Goal: Information Seeking & Learning: Learn about a topic

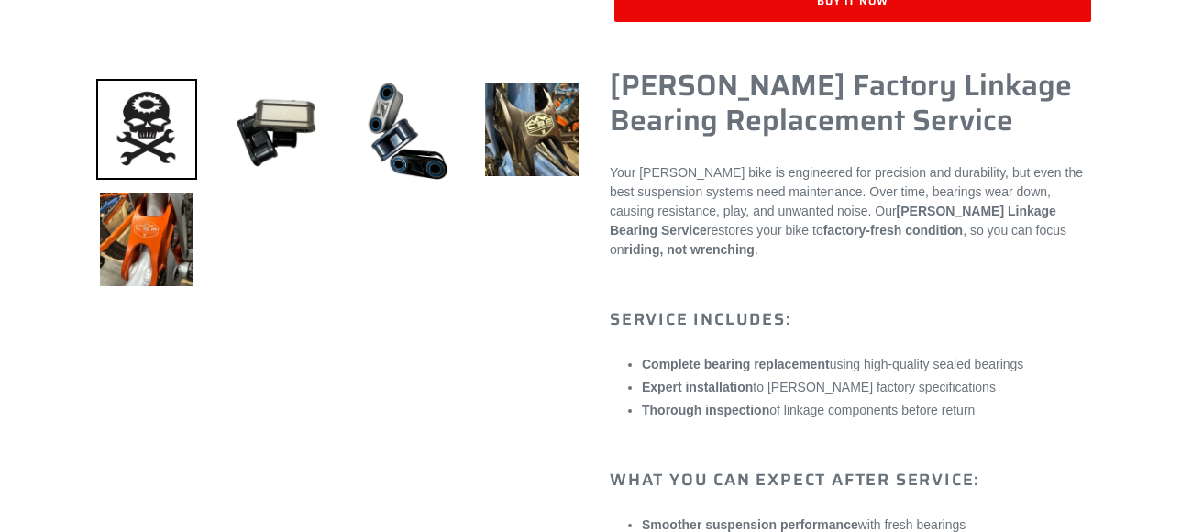
scroll to position [633, 0]
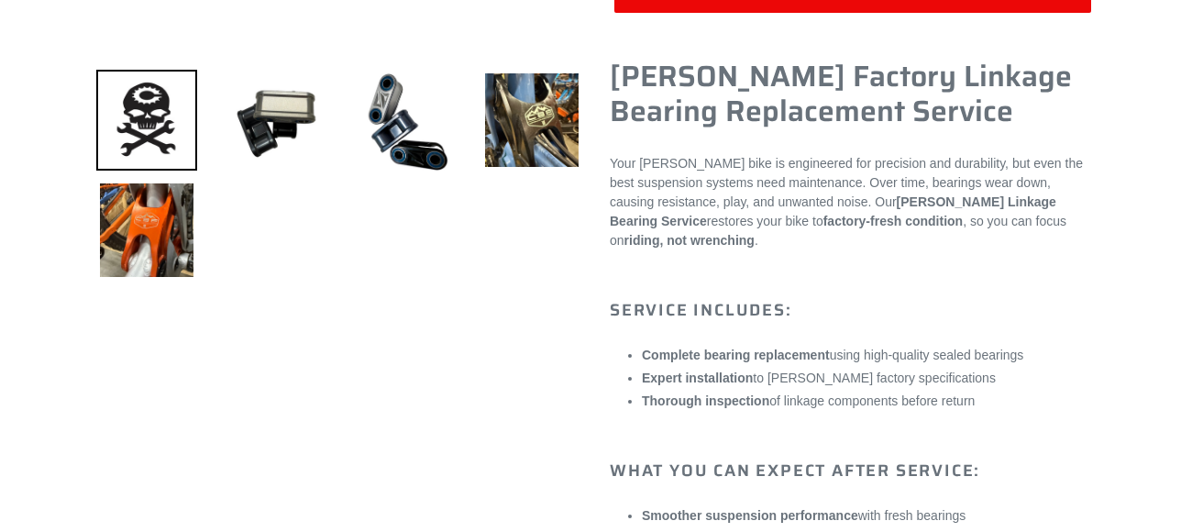
select select "highest-rating"
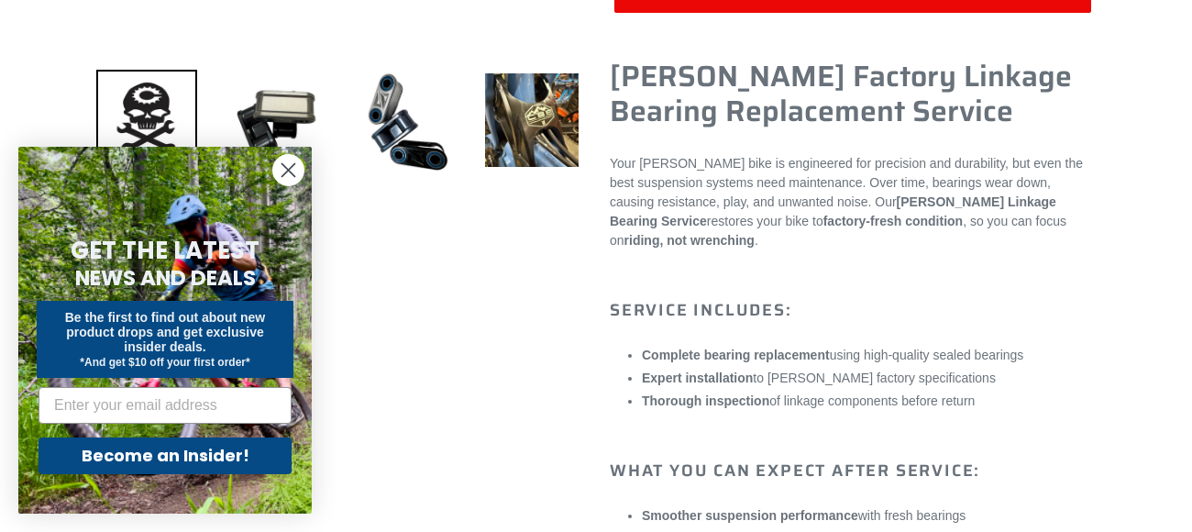
click at [289, 168] on icon "Close dialog" at bounding box center [288, 170] width 13 height 13
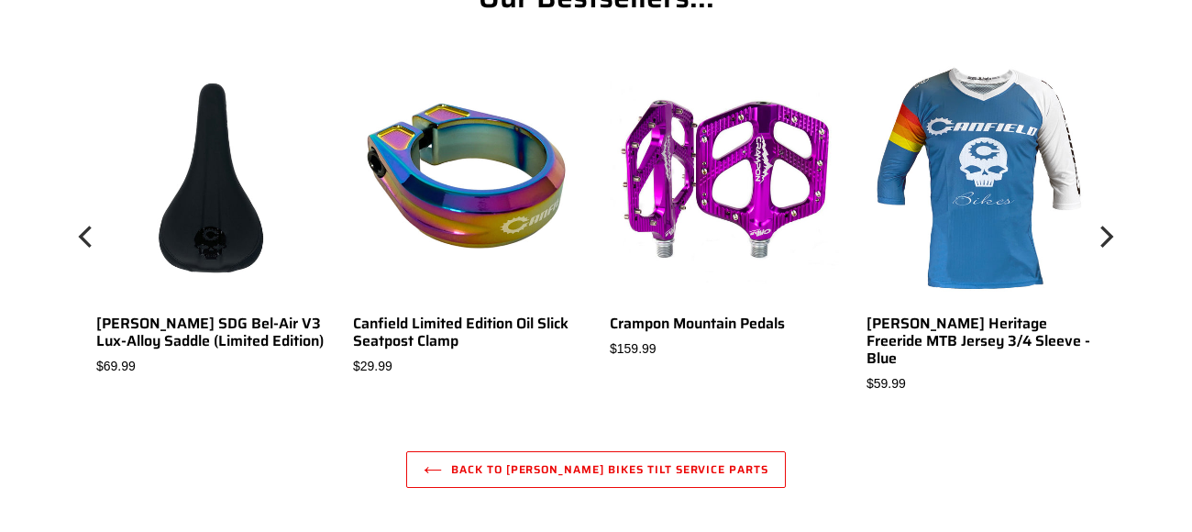
scroll to position [3951, 0]
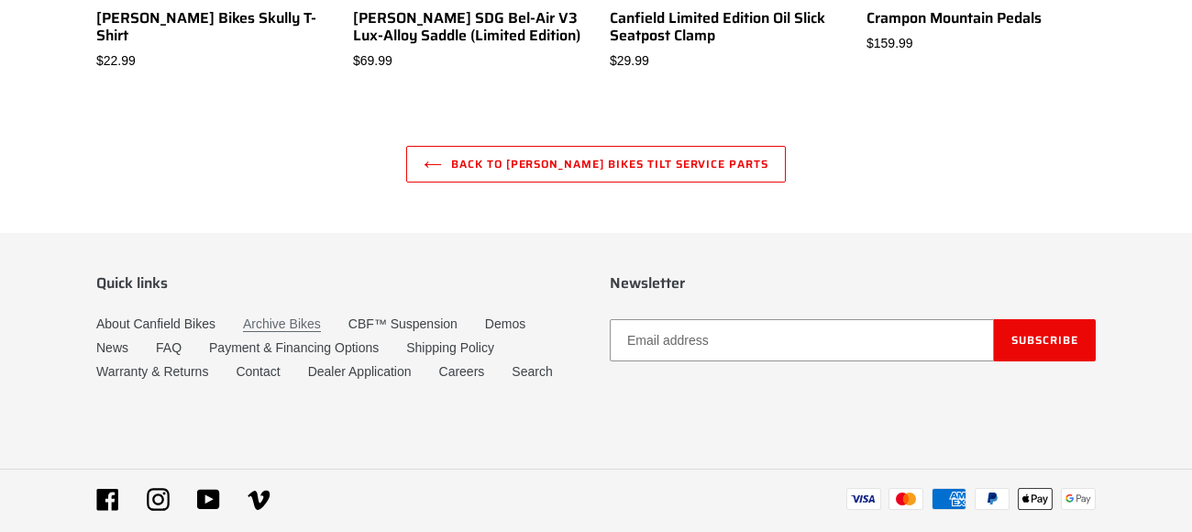
click at [273, 316] on link "Archive Bikes" at bounding box center [282, 324] width 78 height 16
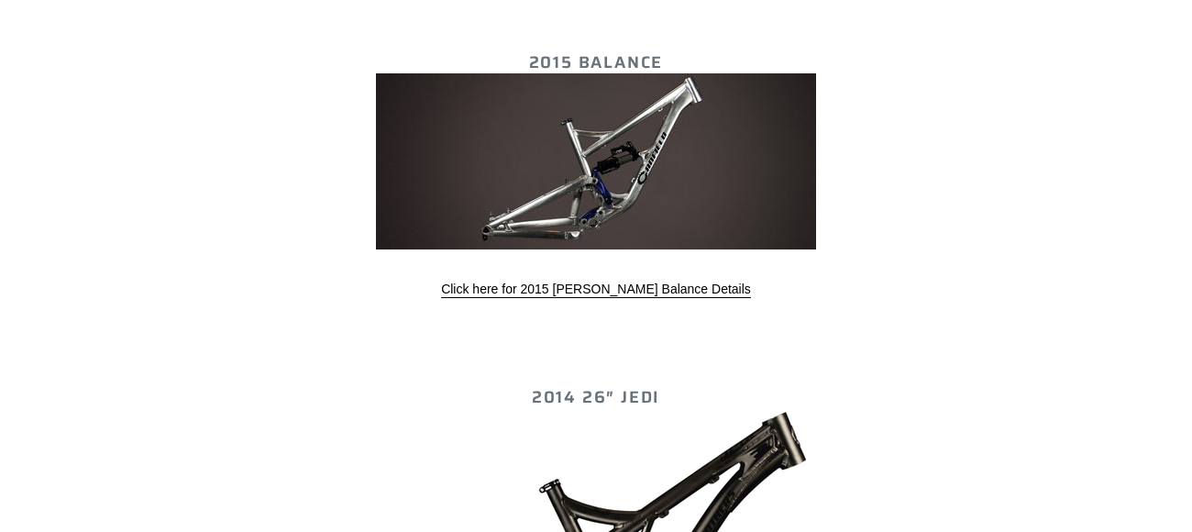
scroll to position [4335, 0]
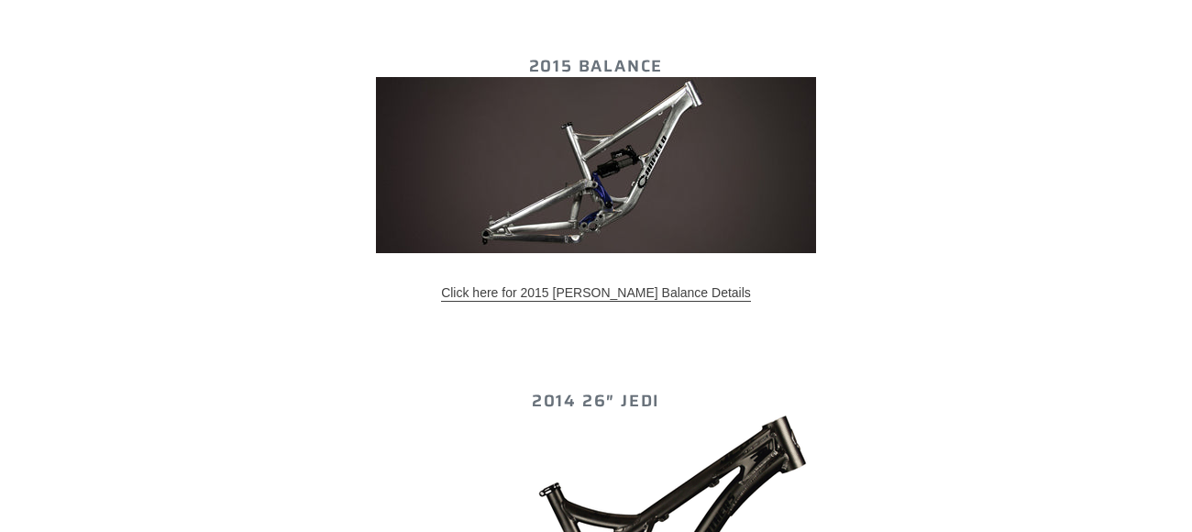
click at [613, 285] on link "Click here for 2015 [PERSON_NAME] Balance Details" at bounding box center [596, 293] width 310 height 17
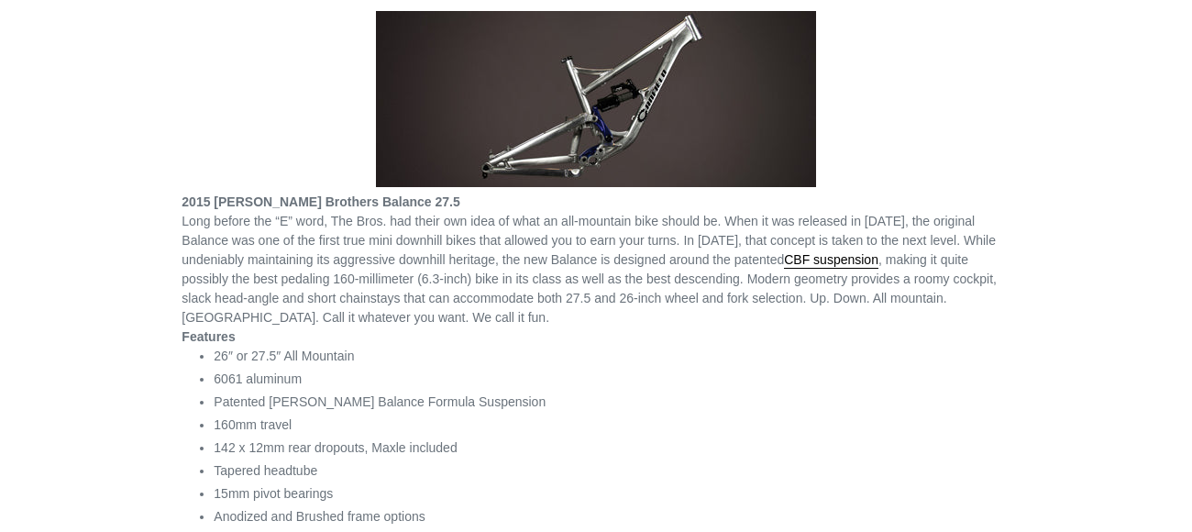
scroll to position [303, 0]
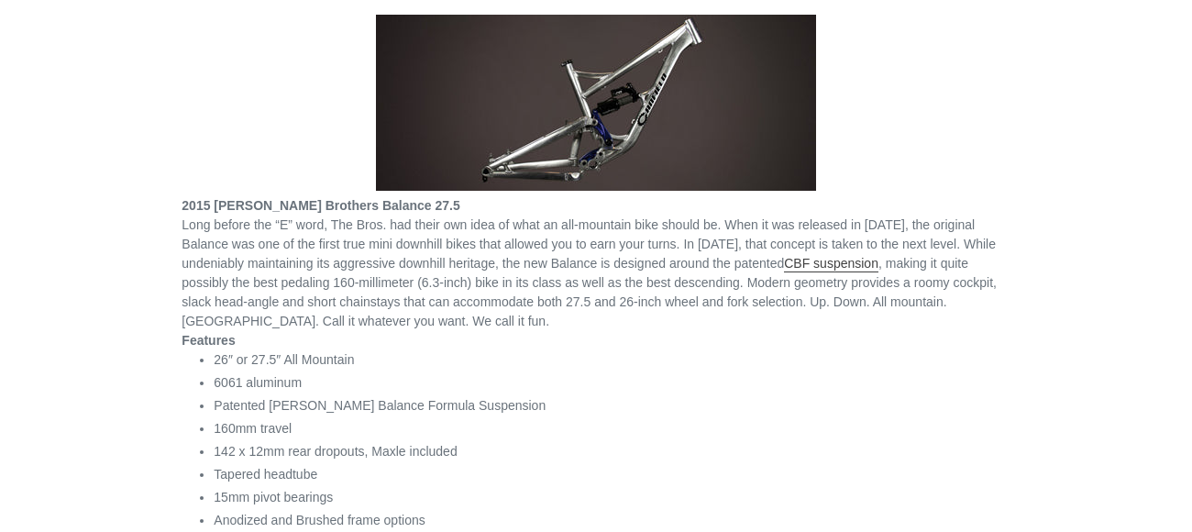
click at [813, 262] on span "suspension" at bounding box center [845, 263] width 65 height 15
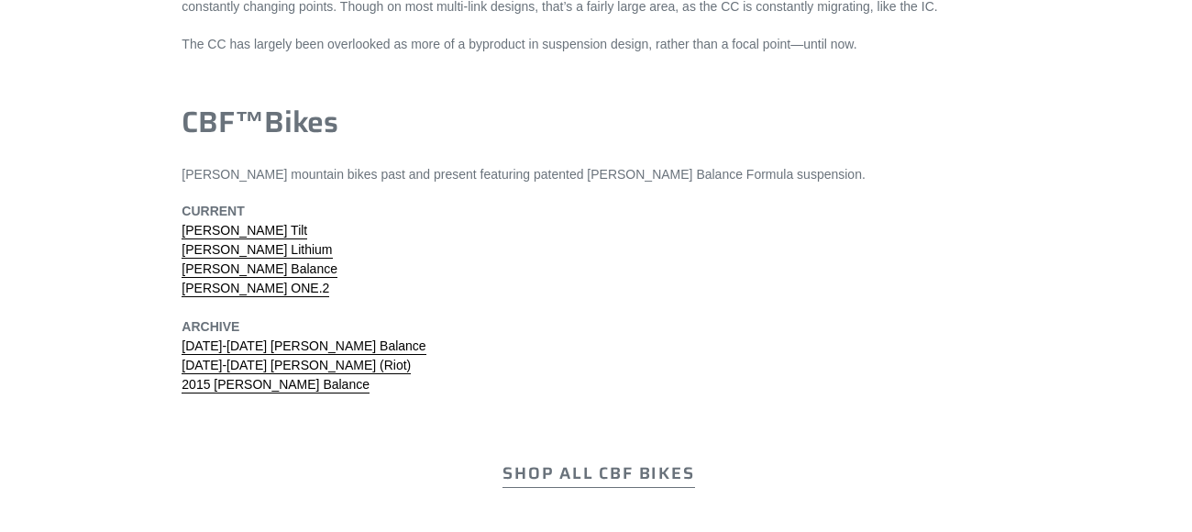
scroll to position [5674, 0]
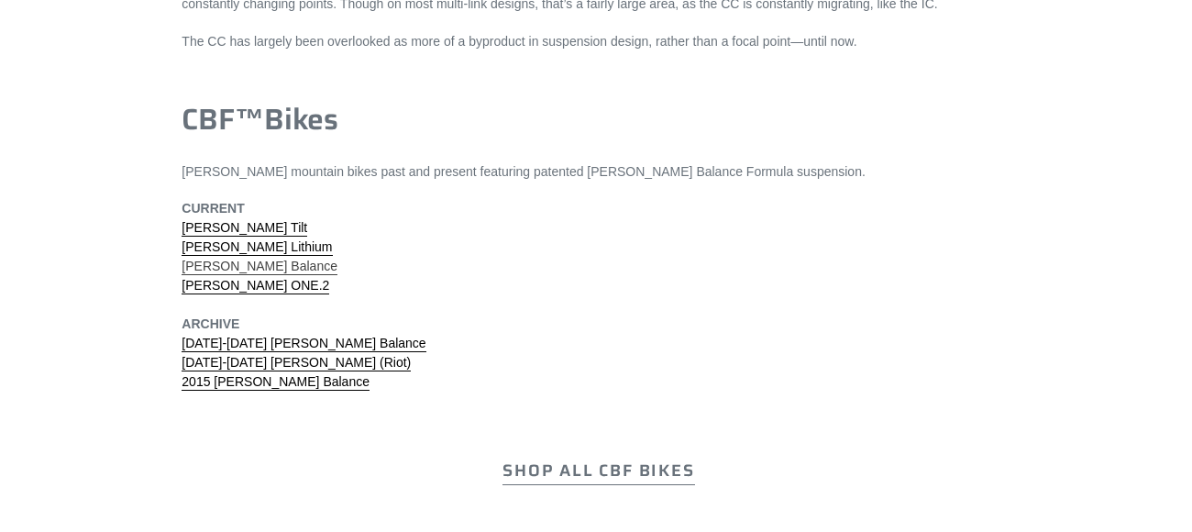
click at [228, 259] on link "[PERSON_NAME] Balance" at bounding box center [260, 267] width 156 height 17
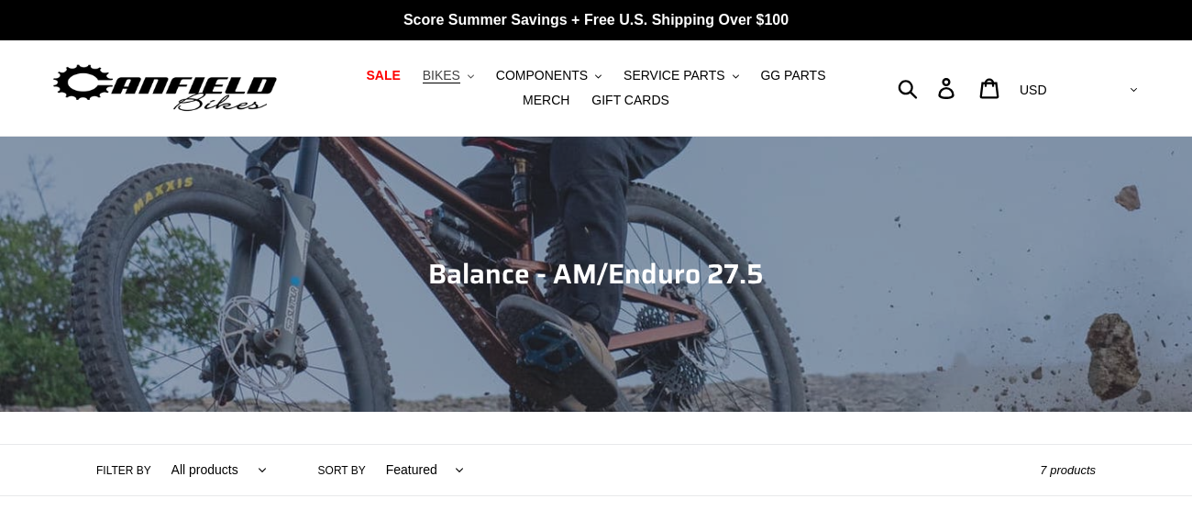
click at [424, 73] on span "BIKES" at bounding box center [442, 76] width 38 height 16
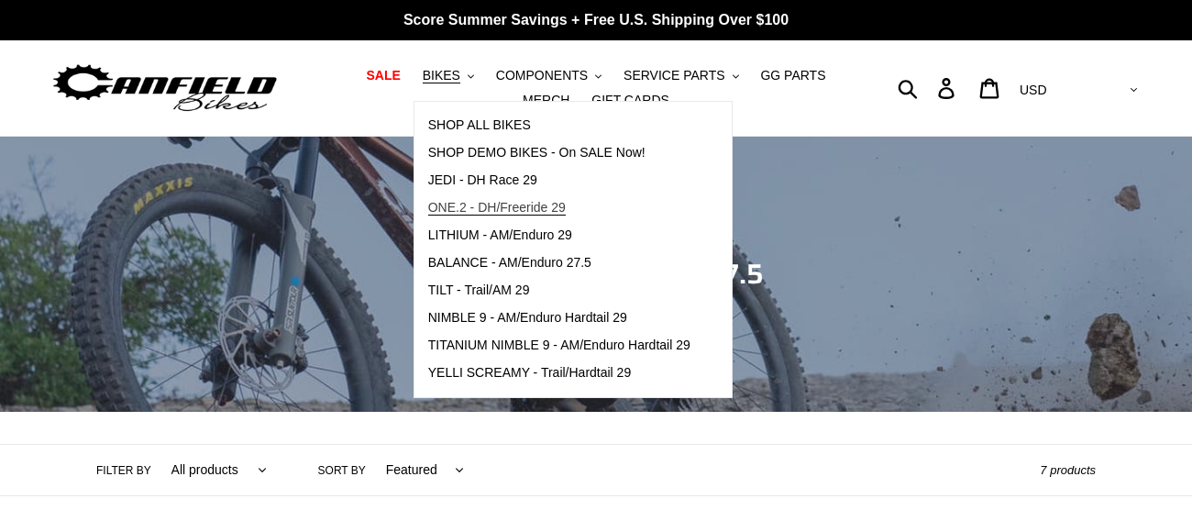
click at [429, 204] on span "ONE.2 - DH/Freeride 29" at bounding box center [497, 208] width 138 height 16
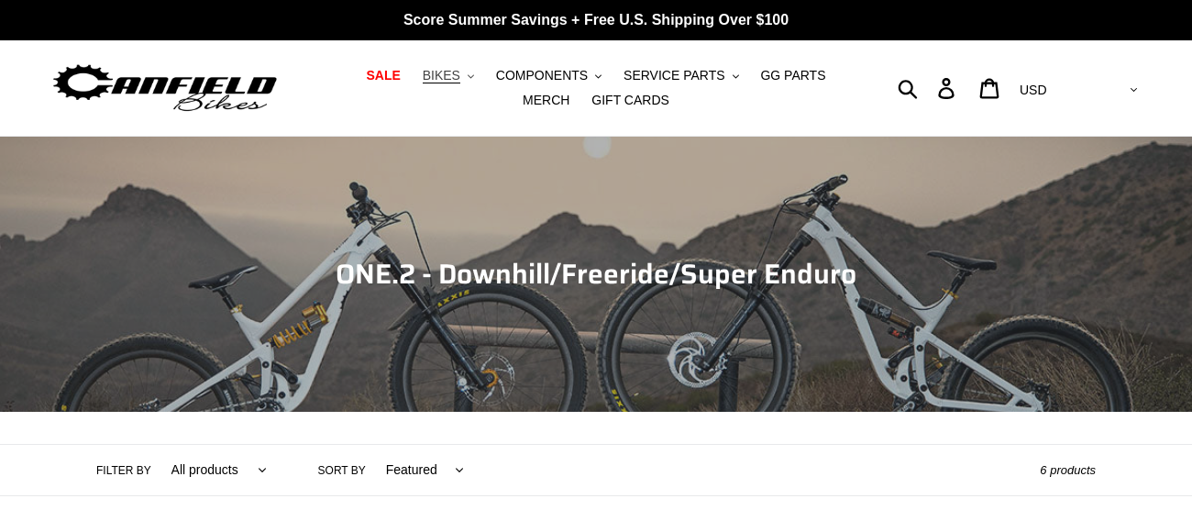
click at [432, 81] on span "BIKES" at bounding box center [442, 76] width 38 height 16
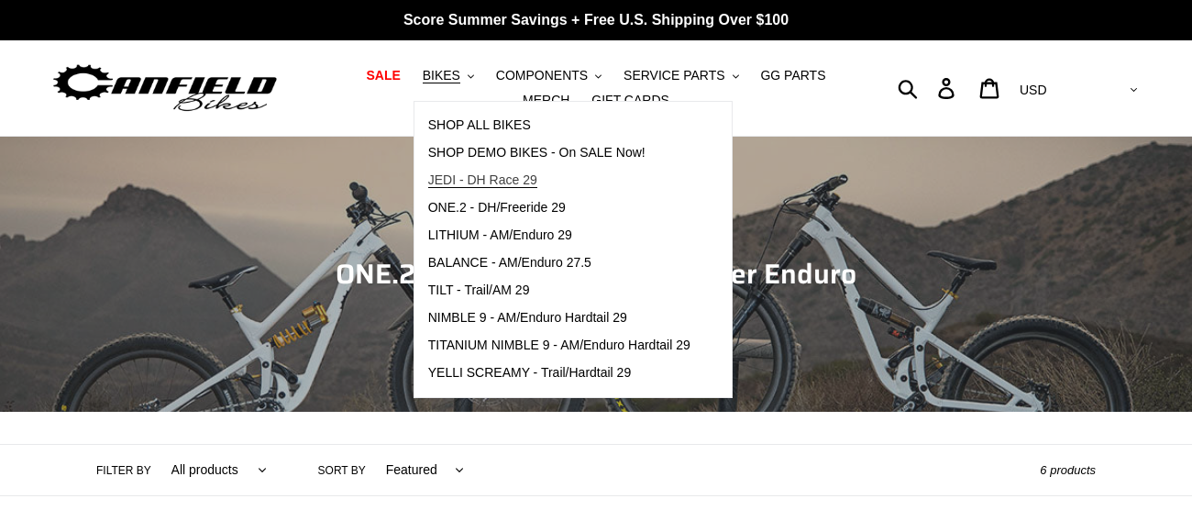
click at [437, 173] on span "JEDI - DH Race 29" at bounding box center [482, 180] width 109 height 16
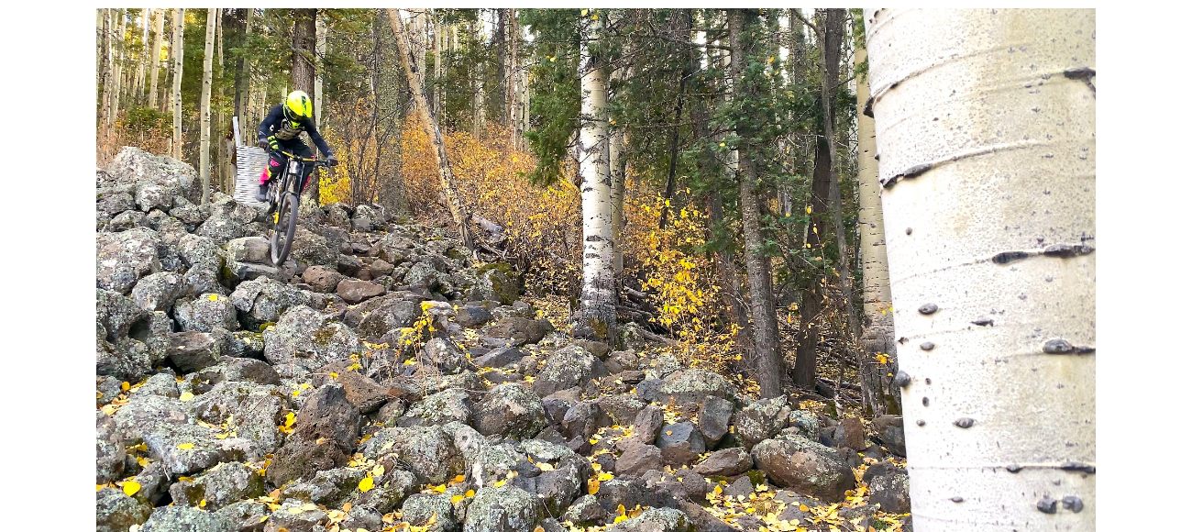
scroll to position [2150, 0]
